Goal: Check status: Check status

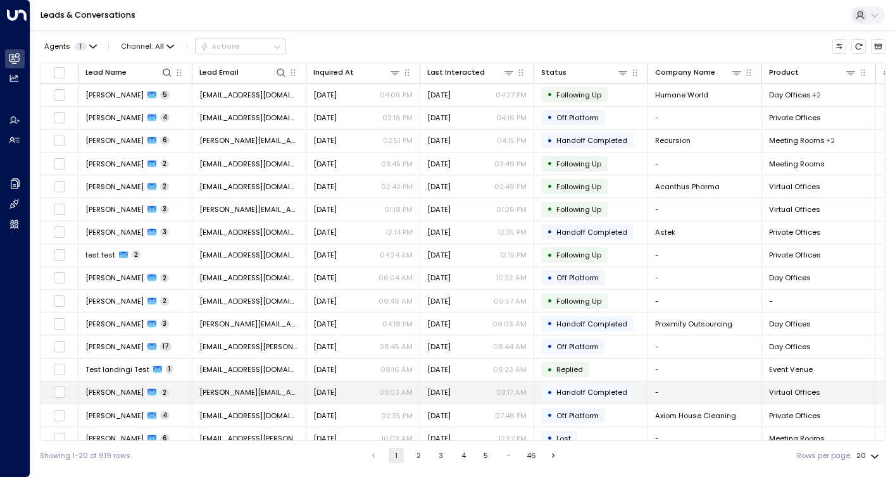
click at [568, 391] on span "Handoff Completed" at bounding box center [591, 392] width 71 height 10
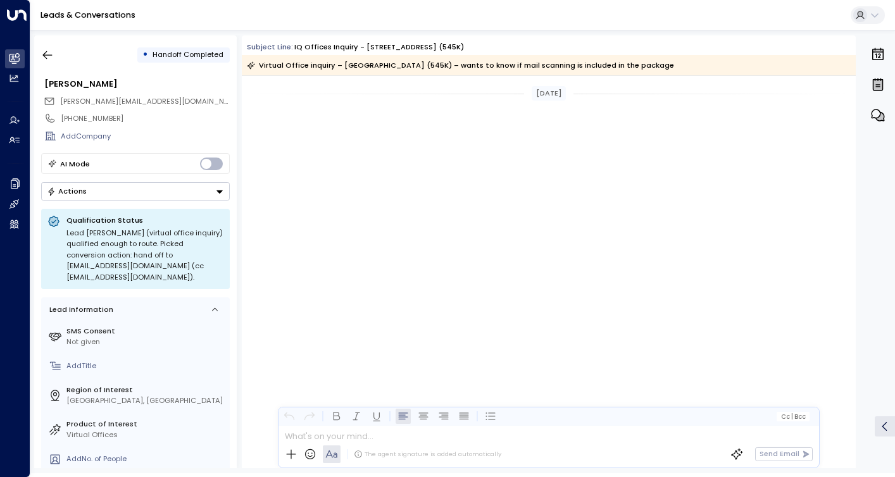
scroll to position [1263, 0]
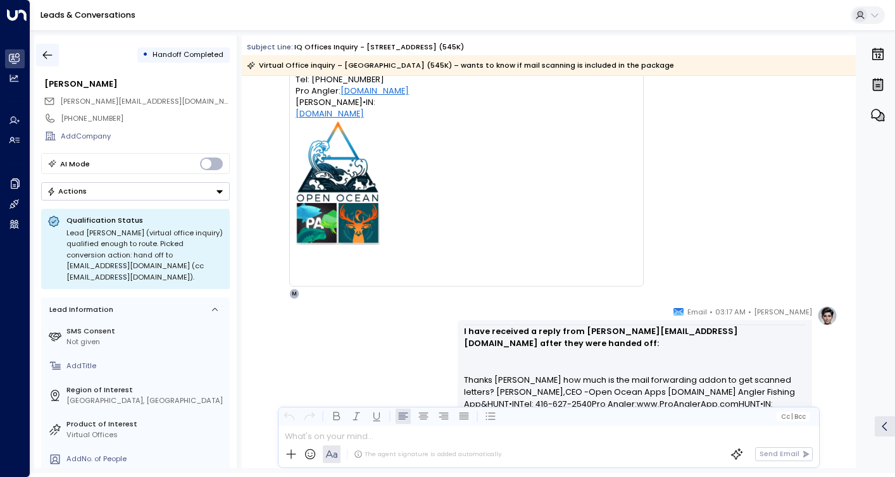
click at [47, 56] on icon "button" at bounding box center [47, 55] width 13 height 13
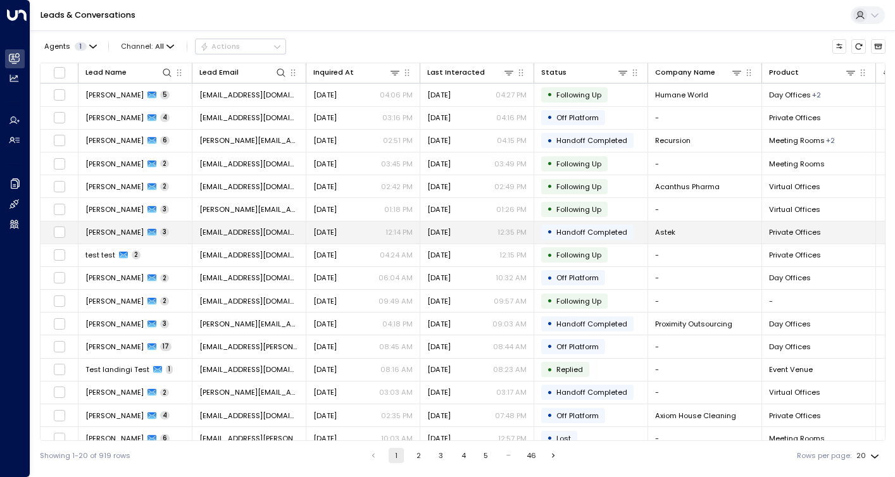
click at [563, 234] on span "Handoff Completed" at bounding box center [591, 232] width 71 height 10
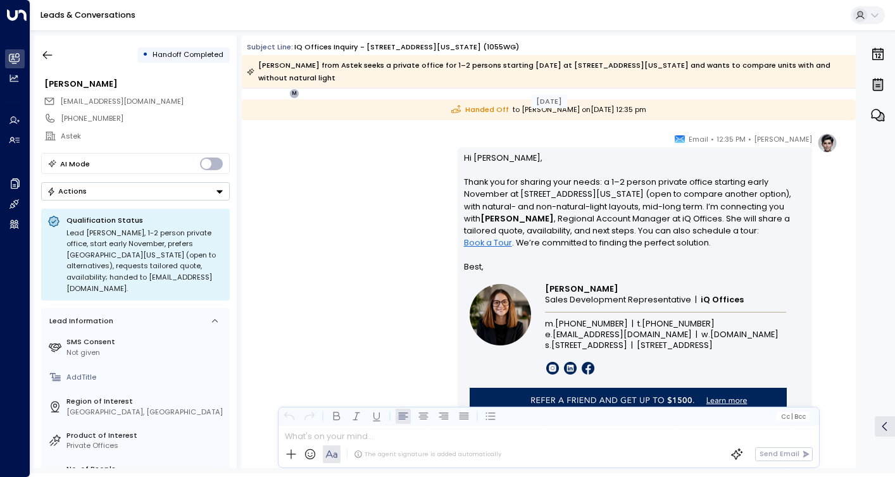
scroll to position [1470, 0]
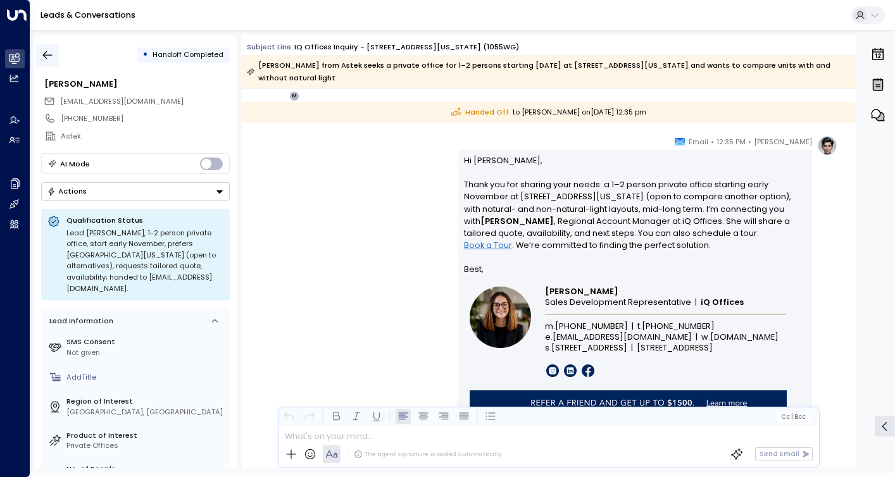
click at [46, 54] on icon "button" at bounding box center [47, 55] width 9 height 8
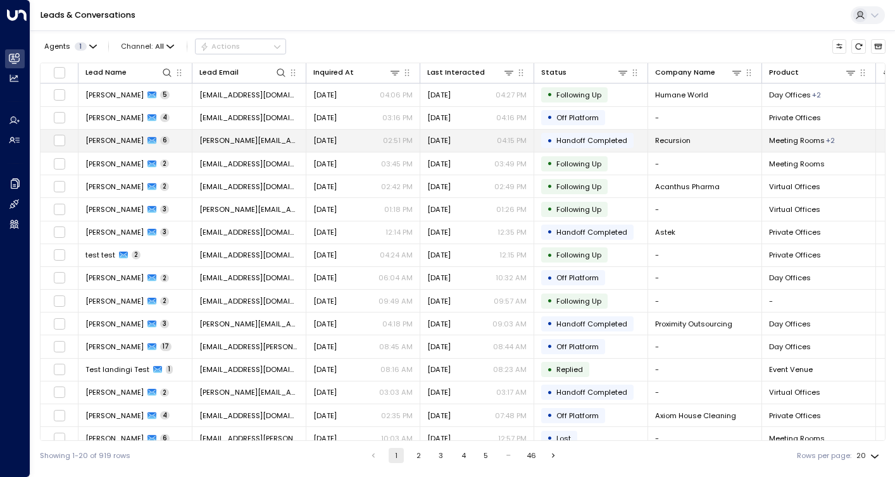
click at [567, 140] on span "Handoff Completed" at bounding box center [591, 140] width 71 height 10
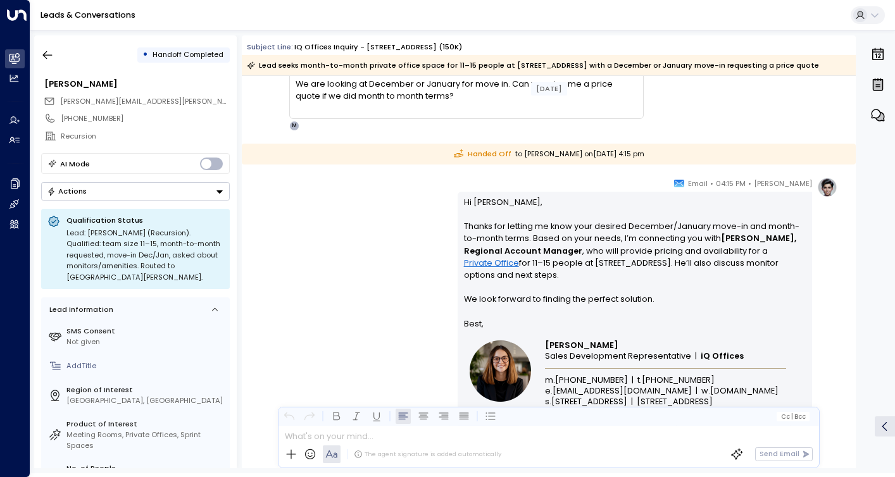
scroll to position [2485, 0]
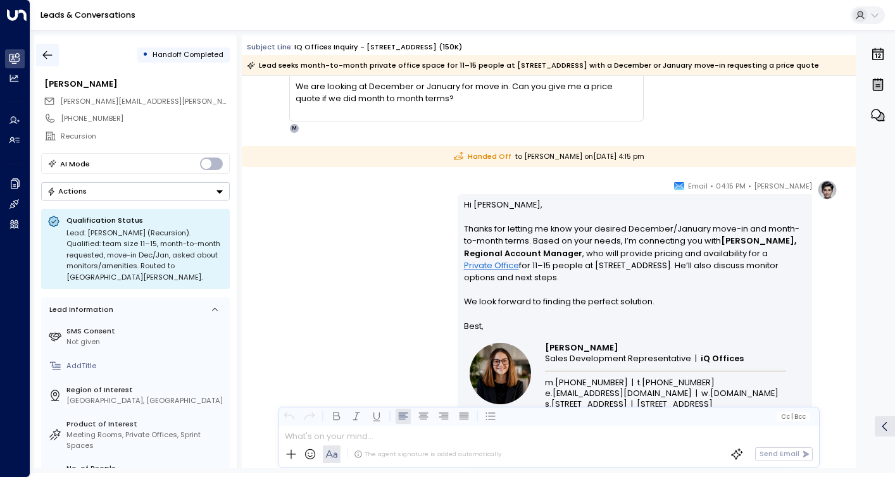
click at [44, 55] on icon "button" at bounding box center [47, 55] width 13 height 13
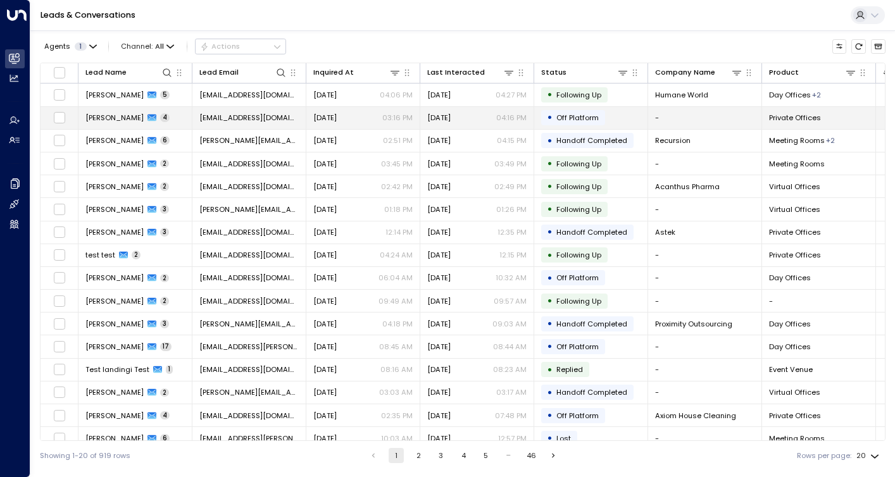
click at [506, 118] on p "04:16 PM" at bounding box center [511, 118] width 30 height 10
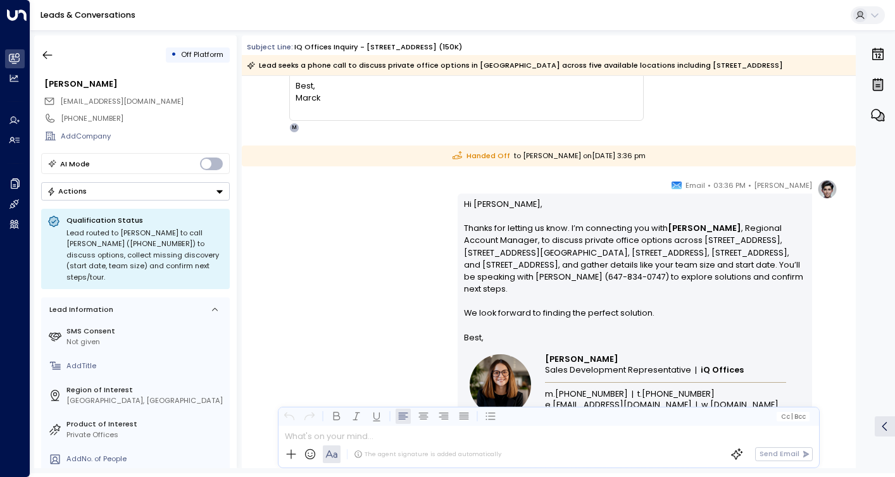
scroll to position [1485, 0]
